Goal: Task Accomplishment & Management: Manage account settings

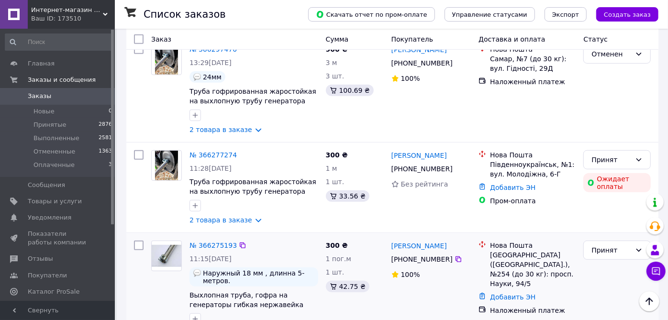
scroll to position [212, 0]
